Goal: Use online tool/utility: Utilize a website feature to perform a specific function

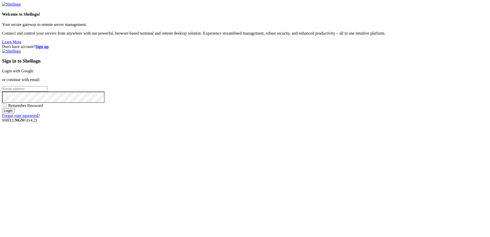
click at [33, 73] on link "Login with Google" at bounding box center [17, 71] width 31 height 4
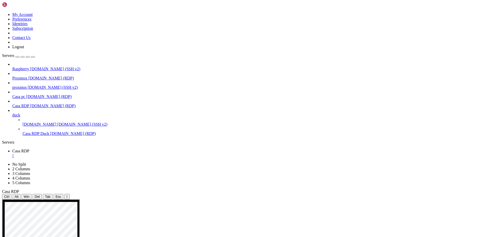
drag, startPoint x: 240, startPoint y: 315, endPoint x: 240, endPoint y: 318, distance: 2.8
